Goal: Obtain resource: Download file/media

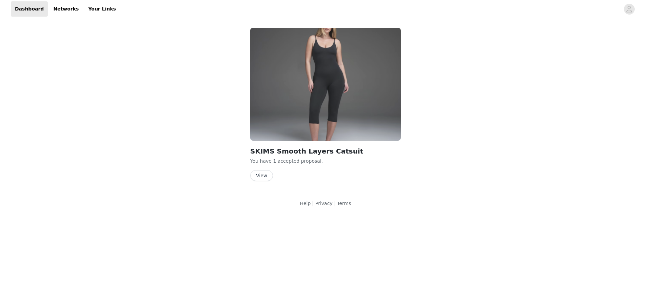
click at [265, 176] on button "View" at bounding box center [261, 175] width 23 height 11
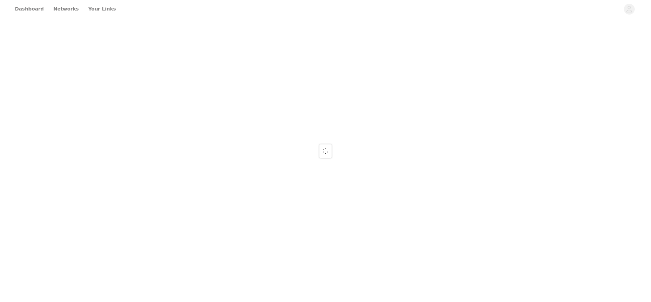
click at [97, 8] on div at bounding box center [325, 151] width 651 height 302
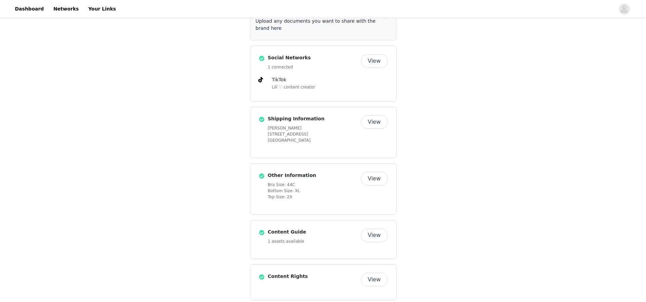
scroll to position [359, 0]
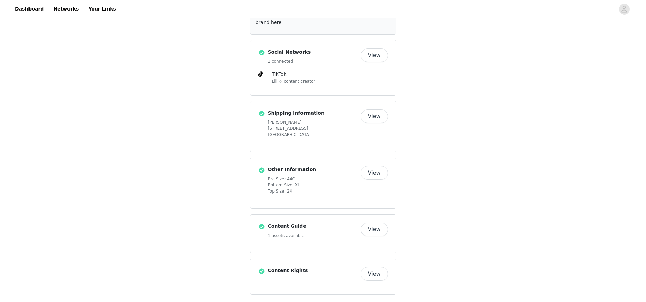
click at [373, 223] on button "View" at bounding box center [374, 230] width 27 height 14
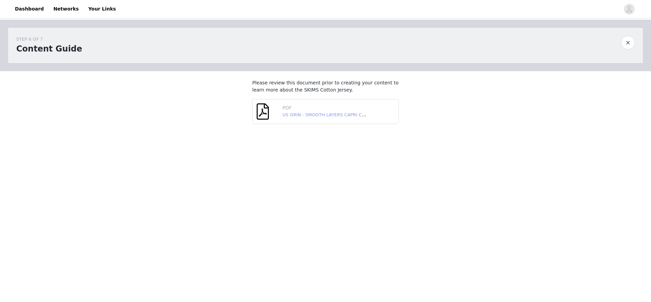
click at [313, 116] on link "US GRIN - SMOOTH LAYERS CAPRI CATSUIT - [DATE].pdf" at bounding box center [344, 114] width 123 height 5
click at [331, 116] on link "US GRIN - SMOOTH LAYERS CAPRI CATSUIT - [DATE].pdf" at bounding box center [344, 114] width 123 height 5
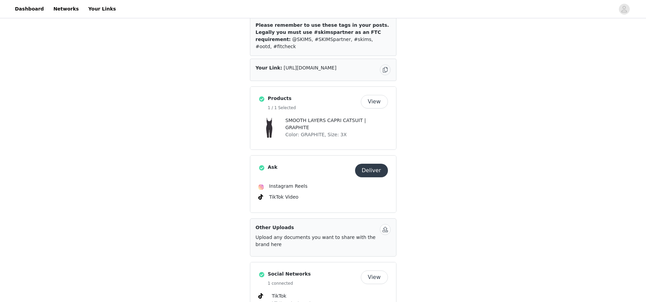
scroll to position [129, 0]
